Goal: Task Accomplishment & Management: Manage account settings

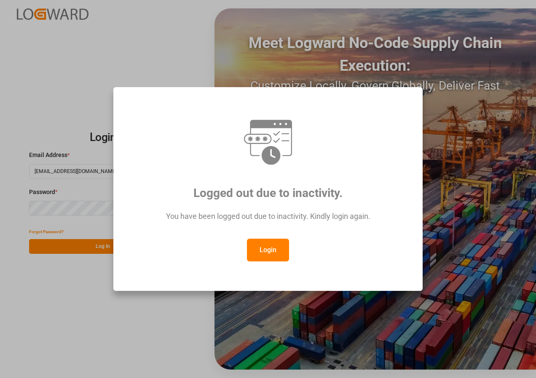
click at [267, 246] on button "Login" at bounding box center [268, 250] width 42 height 23
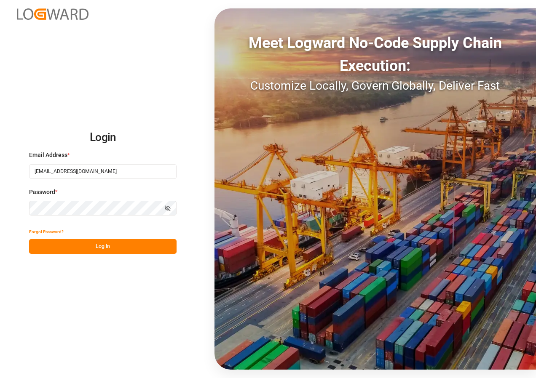
click at [104, 246] on button "Log In" at bounding box center [102, 246] width 147 height 15
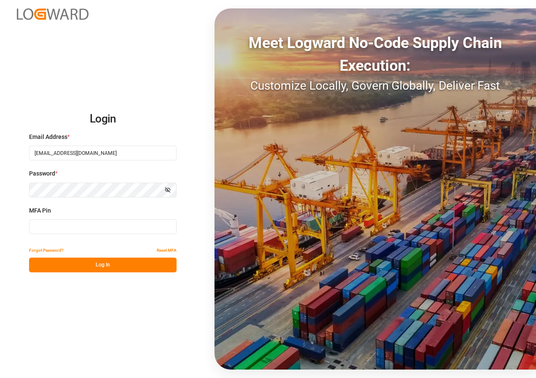
click at [99, 228] on input at bounding box center [102, 227] width 147 height 15
type input "596971"
click at [89, 266] on button "Log In" at bounding box center [102, 265] width 147 height 15
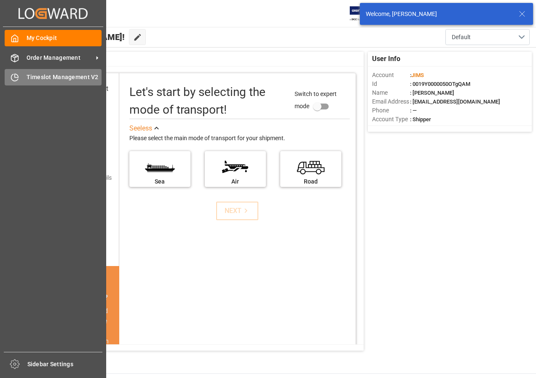
click at [43, 76] on span "Timeslot Management V2" at bounding box center [64, 77] width 75 height 9
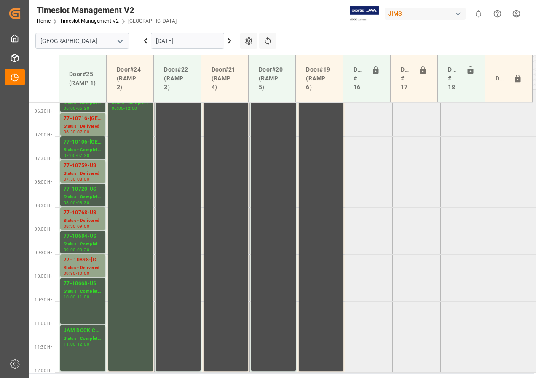
scroll to position [293, 0]
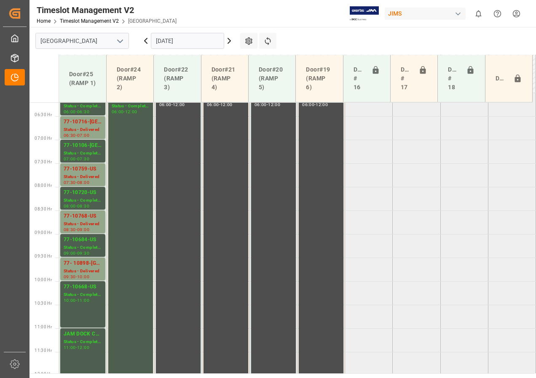
click at [230, 40] on icon at bounding box center [229, 40] width 3 height 5
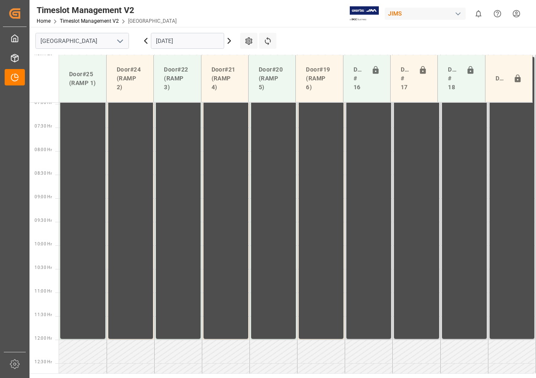
scroll to position [252, 0]
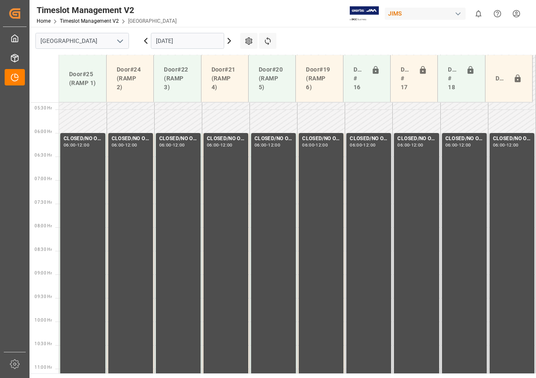
click at [205, 42] on input "[DATE]" at bounding box center [187, 41] width 73 height 16
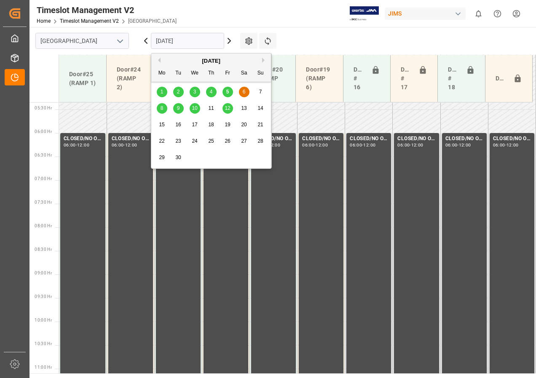
click at [162, 107] on span "8" at bounding box center [162, 108] width 3 height 6
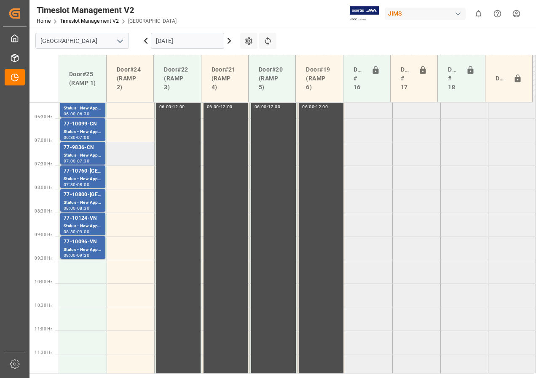
scroll to position [249, 0]
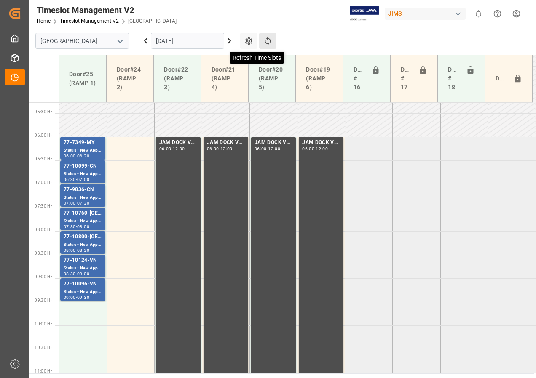
click at [268, 40] on icon at bounding box center [267, 41] width 9 height 9
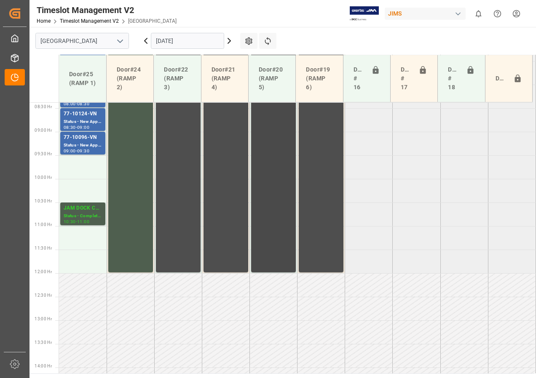
scroll to position [294, 0]
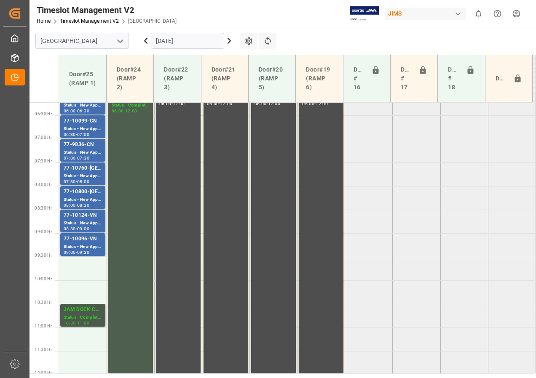
click at [84, 315] on div "Status - Completed" at bounding box center [83, 317] width 38 height 7
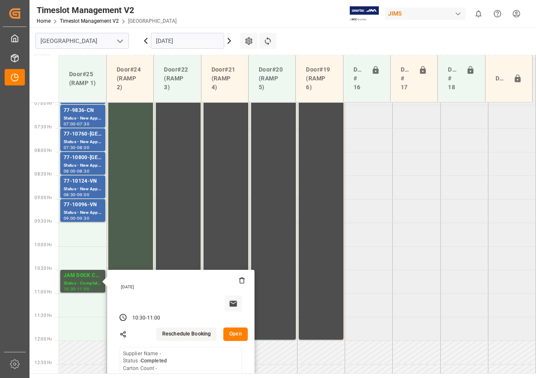
scroll to position [378, 0]
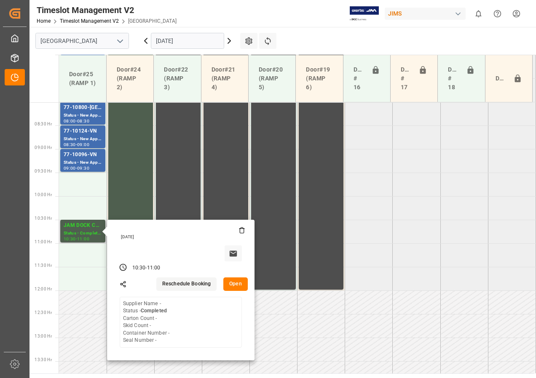
click at [238, 287] on button "Open" at bounding box center [235, 284] width 24 height 13
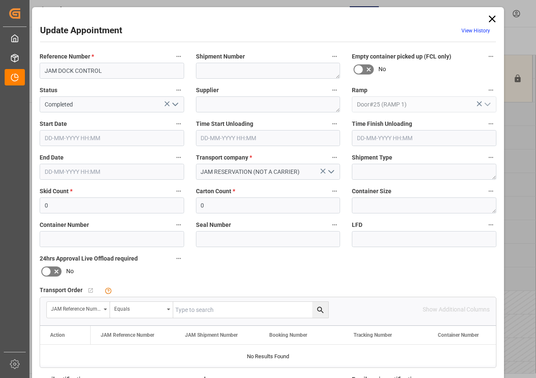
type input "[DATE] 10:30"
type input "[DATE] 11:00"
type input "[DATE] 18:45"
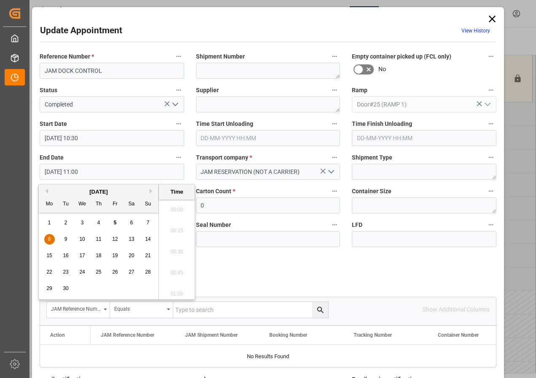
click at [75, 171] on input "[DATE] 11:00" at bounding box center [112, 172] width 145 height 16
drag, startPoint x: 47, startPoint y: 238, endPoint x: 122, endPoint y: 240, distance: 74.6
click at [48, 238] on div "8" at bounding box center [49, 240] width 11 height 10
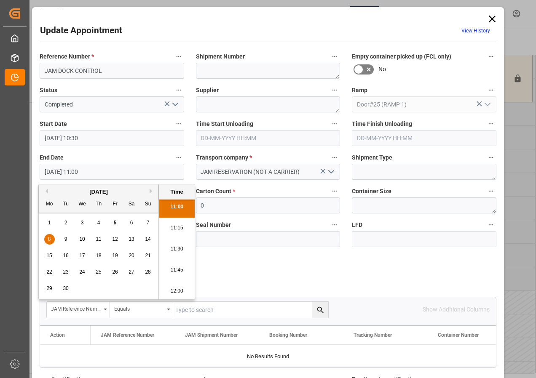
click at [175, 290] on li "12:00" at bounding box center [177, 291] width 36 height 21
type input "[DATE] 12:00"
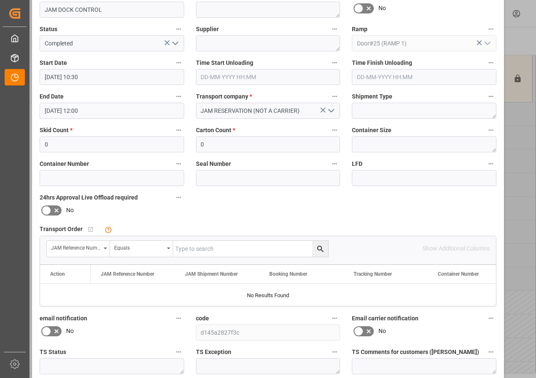
scroll to position [134, 0]
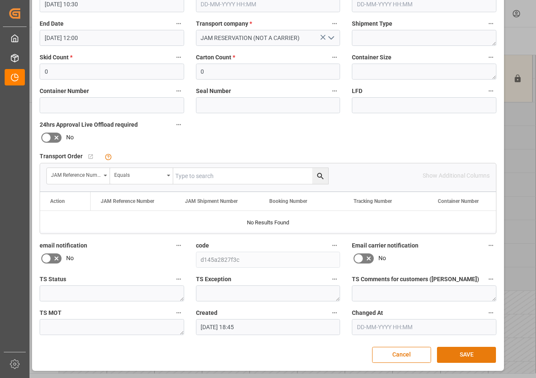
click at [450, 358] on button "SAVE" at bounding box center [466, 355] width 59 height 16
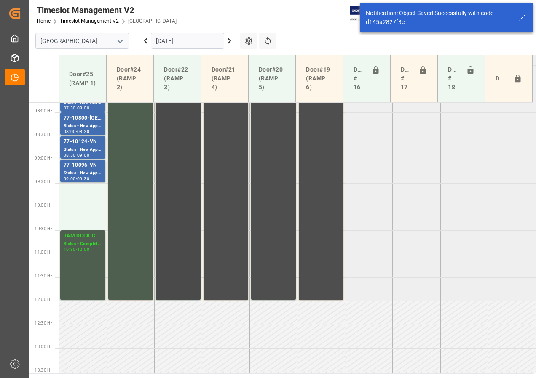
scroll to position [311, 0]
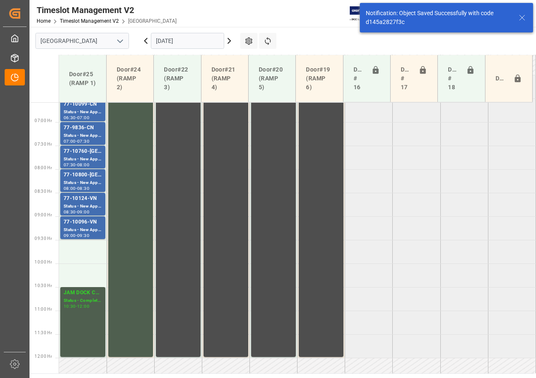
click at [226, 40] on icon at bounding box center [229, 41] width 10 height 10
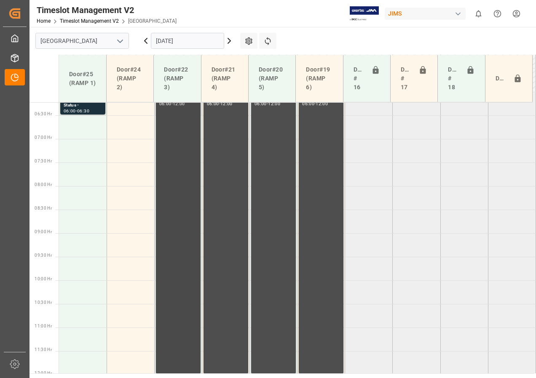
scroll to position [252, 0]
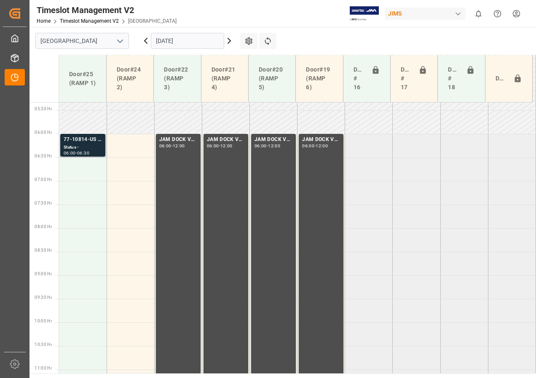
click at [85, 144] on div "Status -" at bounding box center [83, 147] width 38 height 7
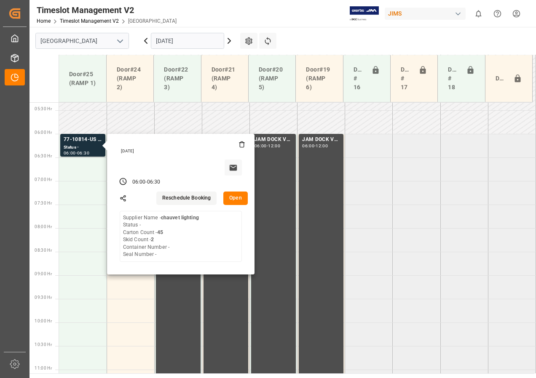
click at [228, 41] on icon at bounding box center [229, 41] width 10 height 10
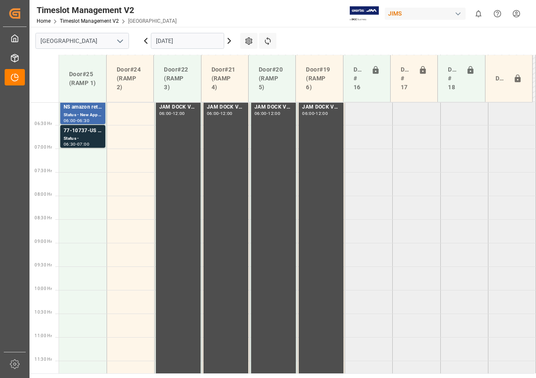
scroll to position [244, 0]
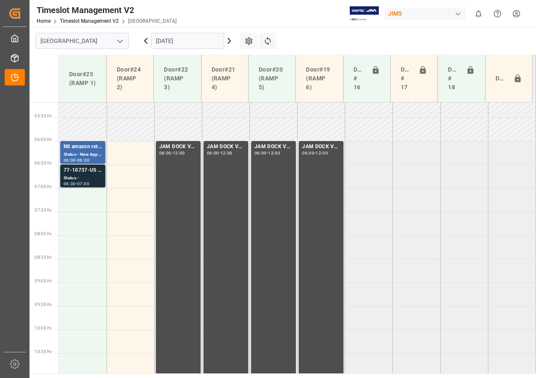
click at [83, 177] on div "Status -" at bounding box center [83, 178] width 38 height 7
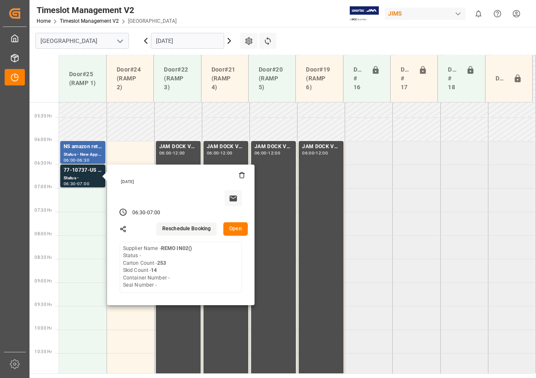
click at [228, 41] on icon at bounding box center [229, 41] width 10 height 10
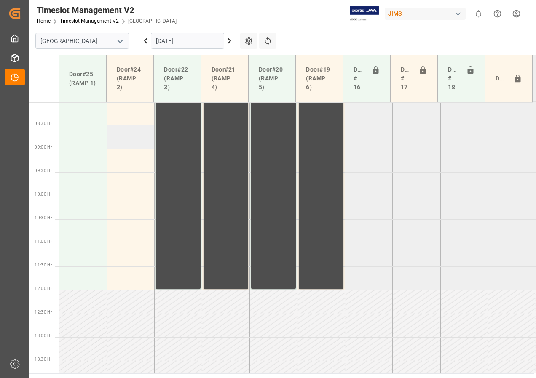
scroll to position [336, 0]
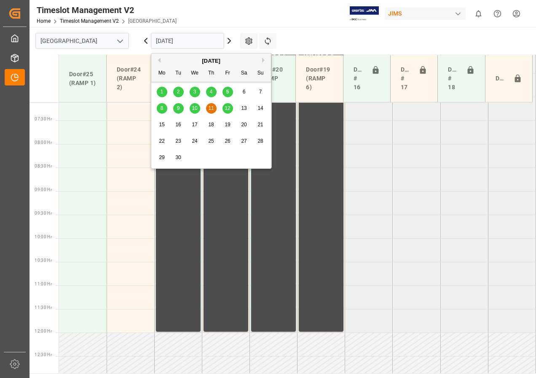
click at [174, 40] on input "[DATE]" at bounding box center [187, 41] width 73 height 16
click at [161, 107] on span "8" at bounding box center [162, 108] width 3 height 6
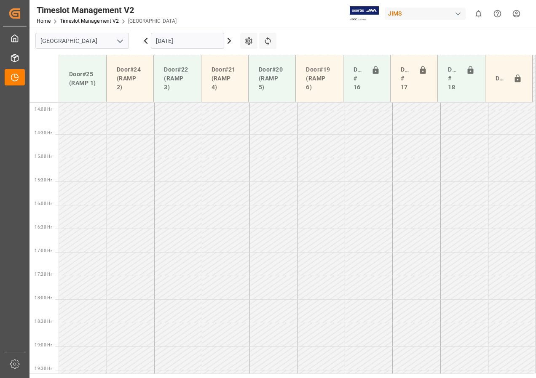
scroll to position [673, 0]
